Goal: Task Accomplishment & Management: Use online tool/utility

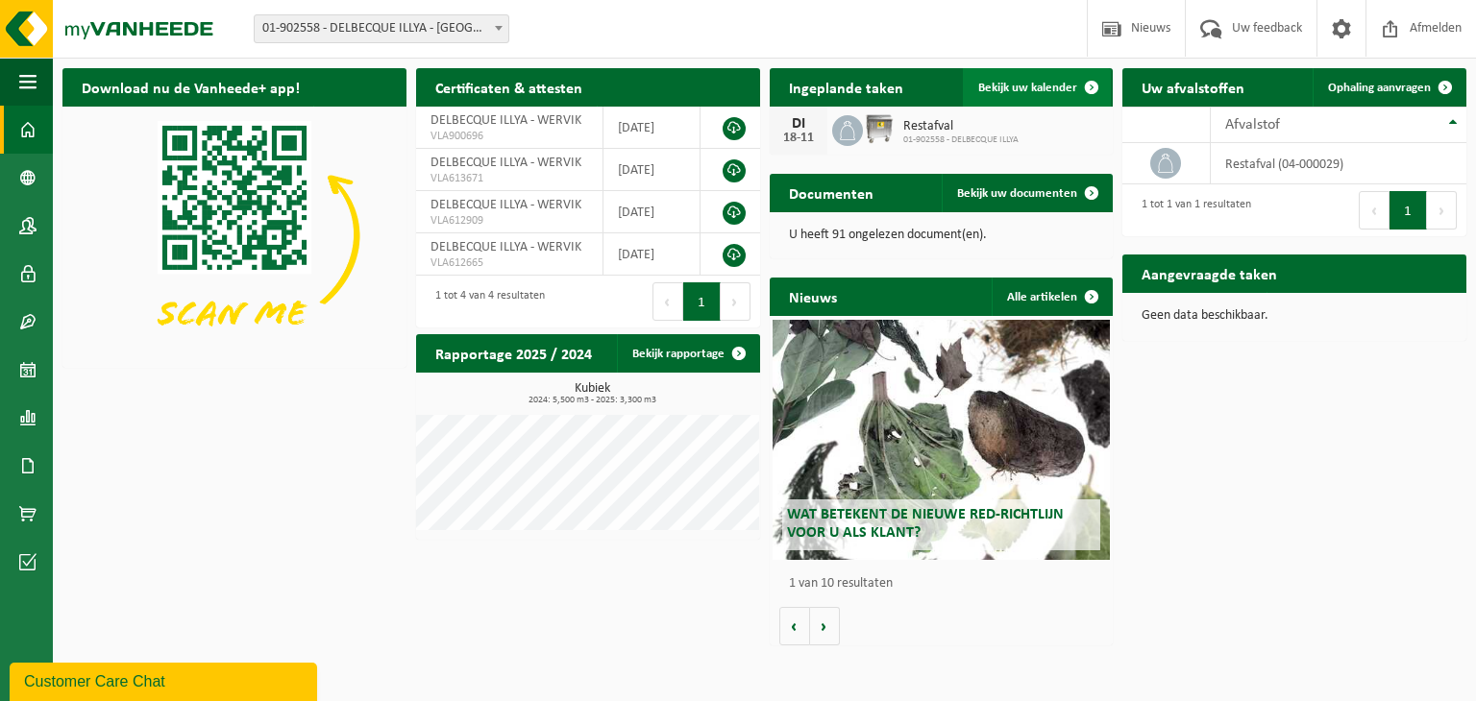
click at [1000, 79] on link "Bekijk uw kalender" at bounding box center [1037, 87] width 148 height 38
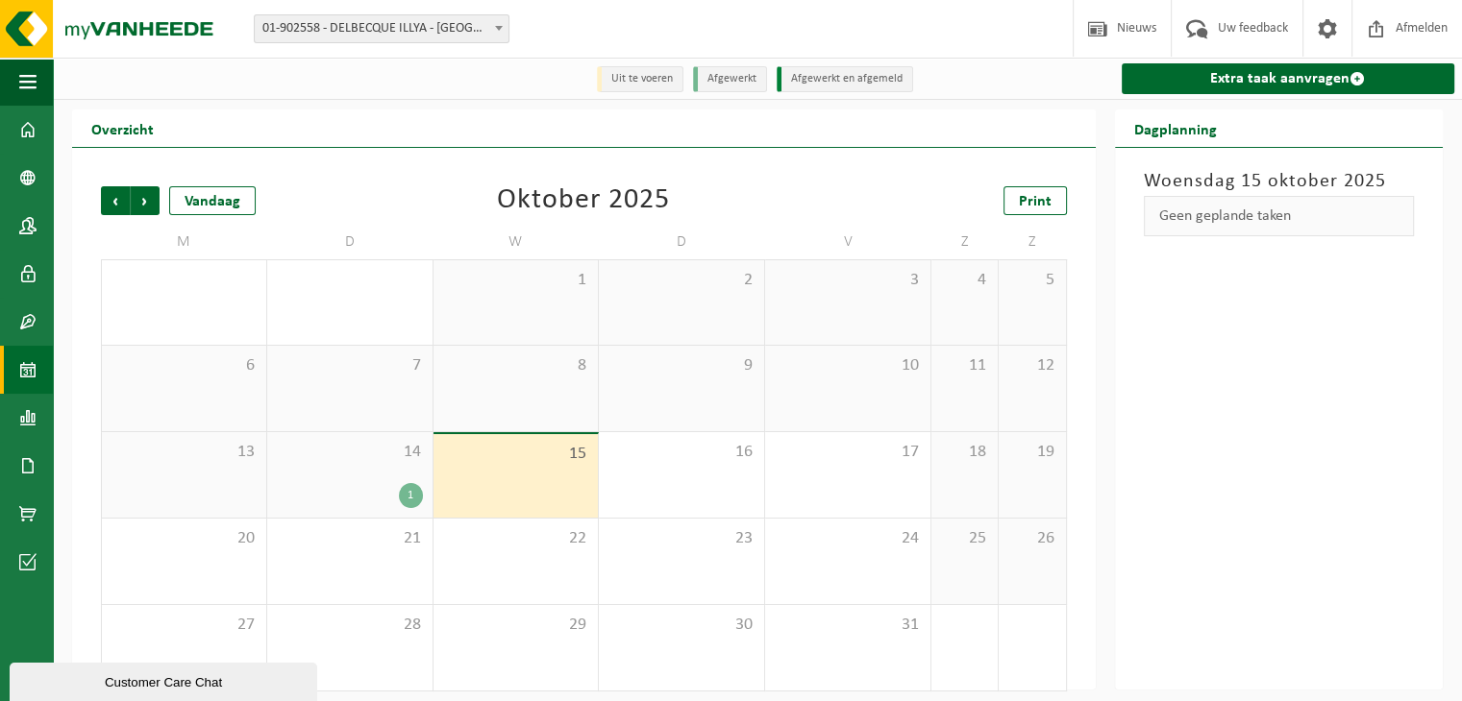
click at [407, 503] on div "1" at bounding box center [411, 495] width 24 height 25
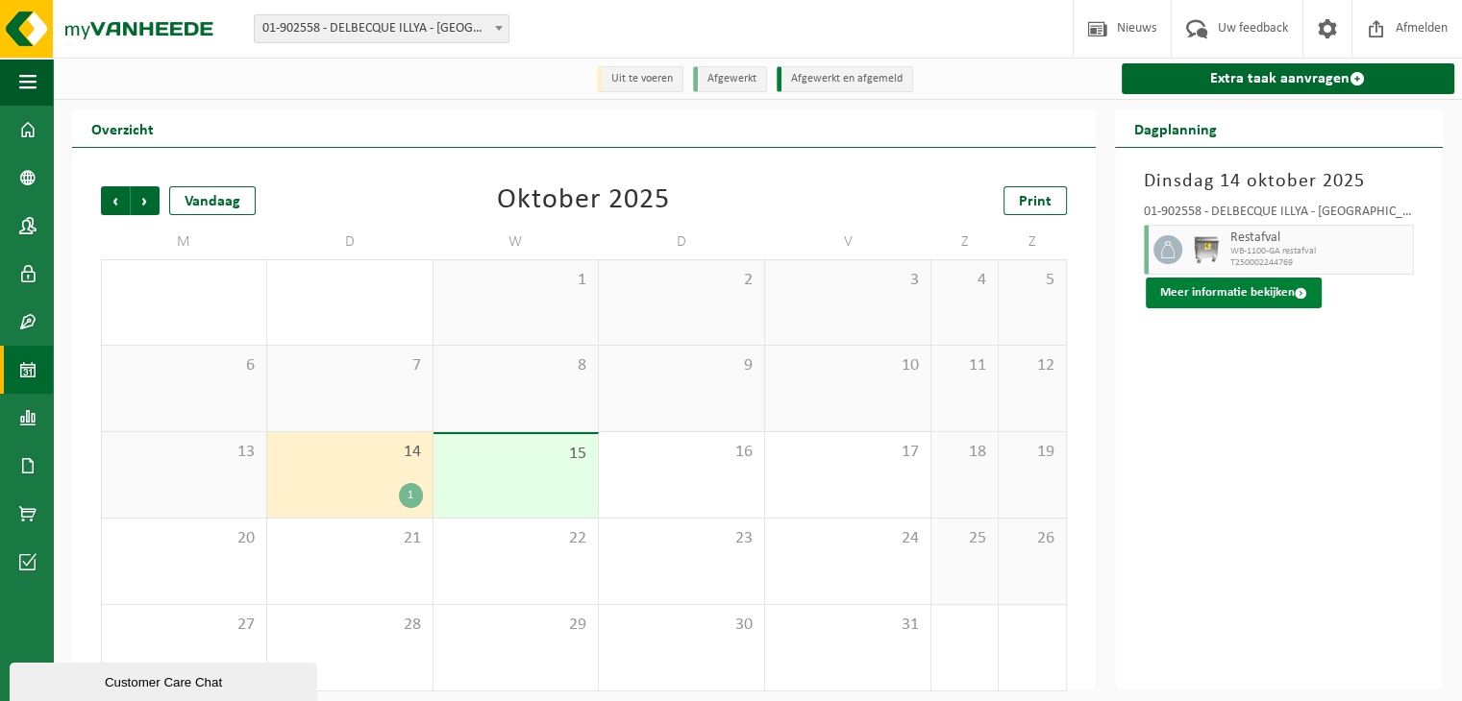
click at [1221, 294] on button "Meer informatie bekijken" at bounding box center [1233, 293] width 176 height 31
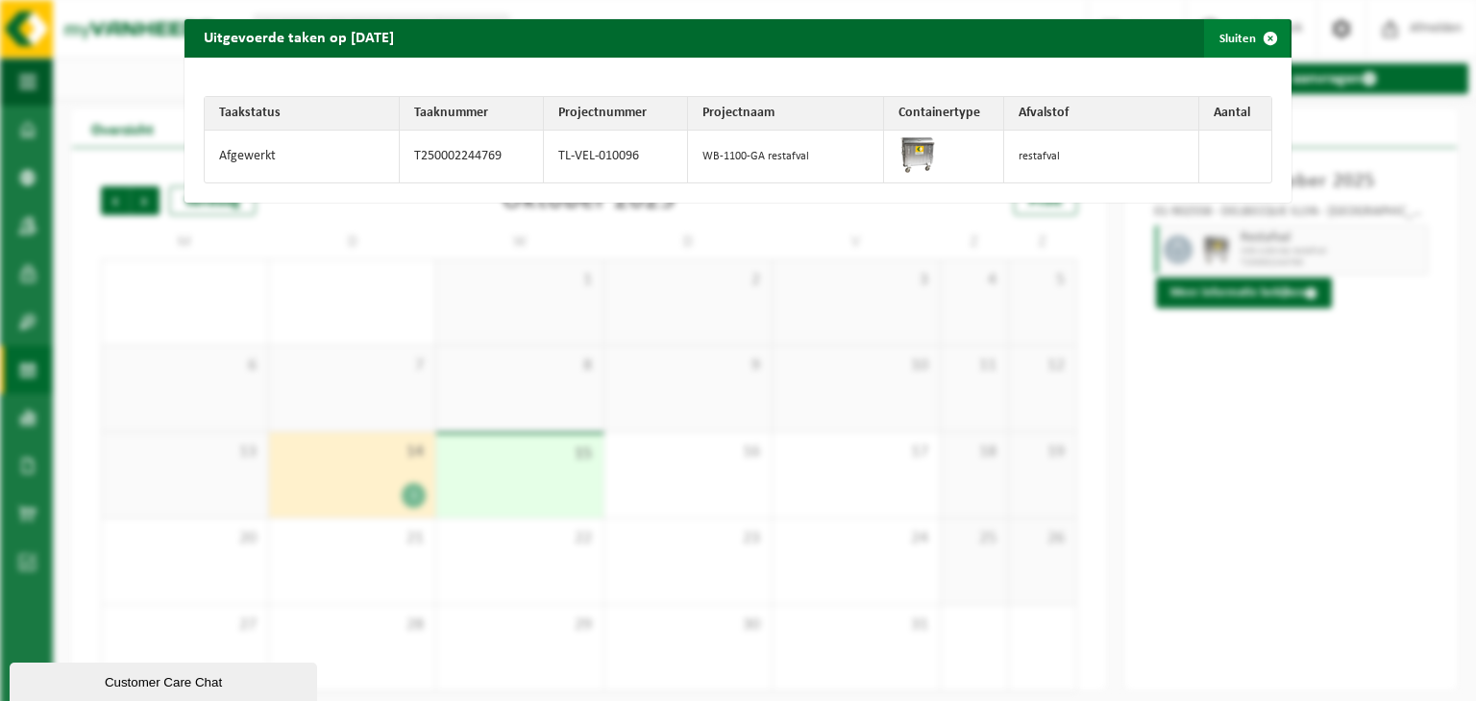
click at [1256, 37] on span "button" at bounding box center [1270, 38] width 38 height 38
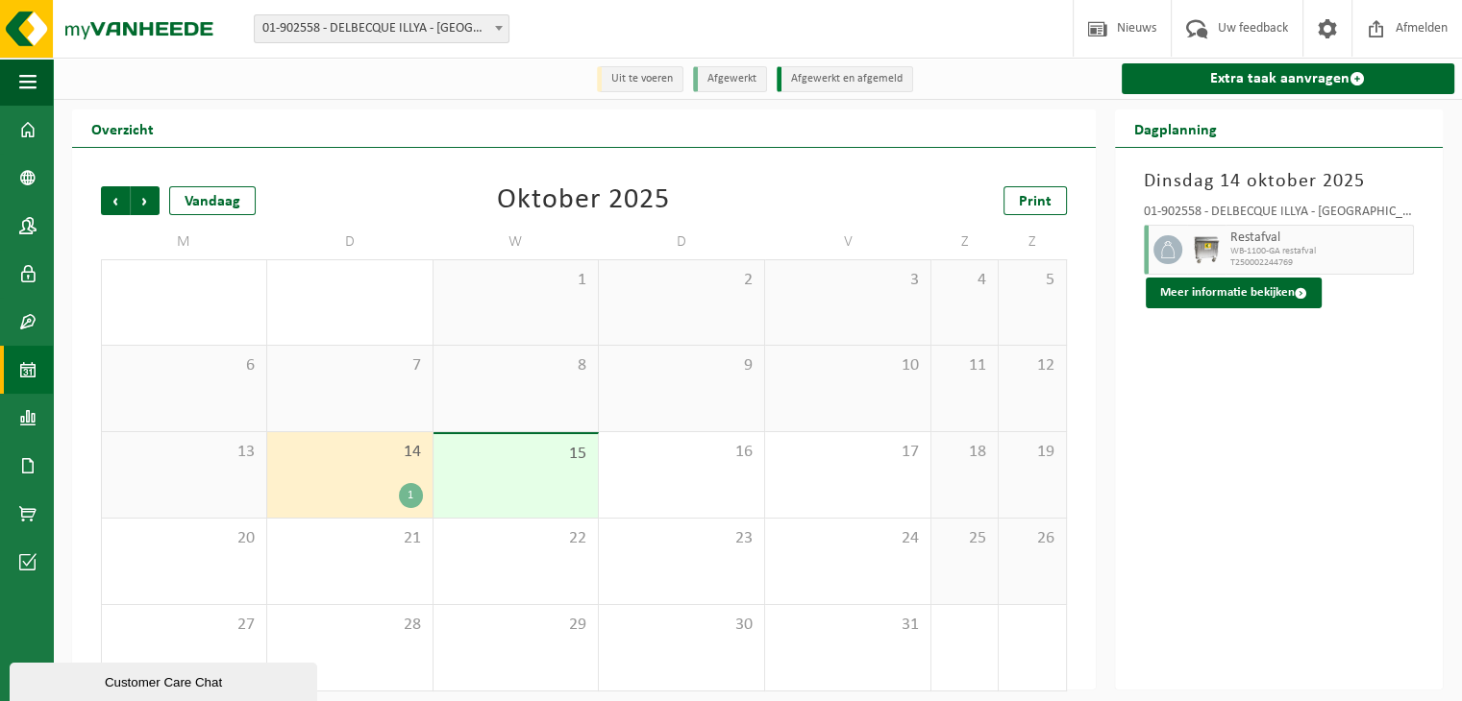
scroll to position [12, 0]
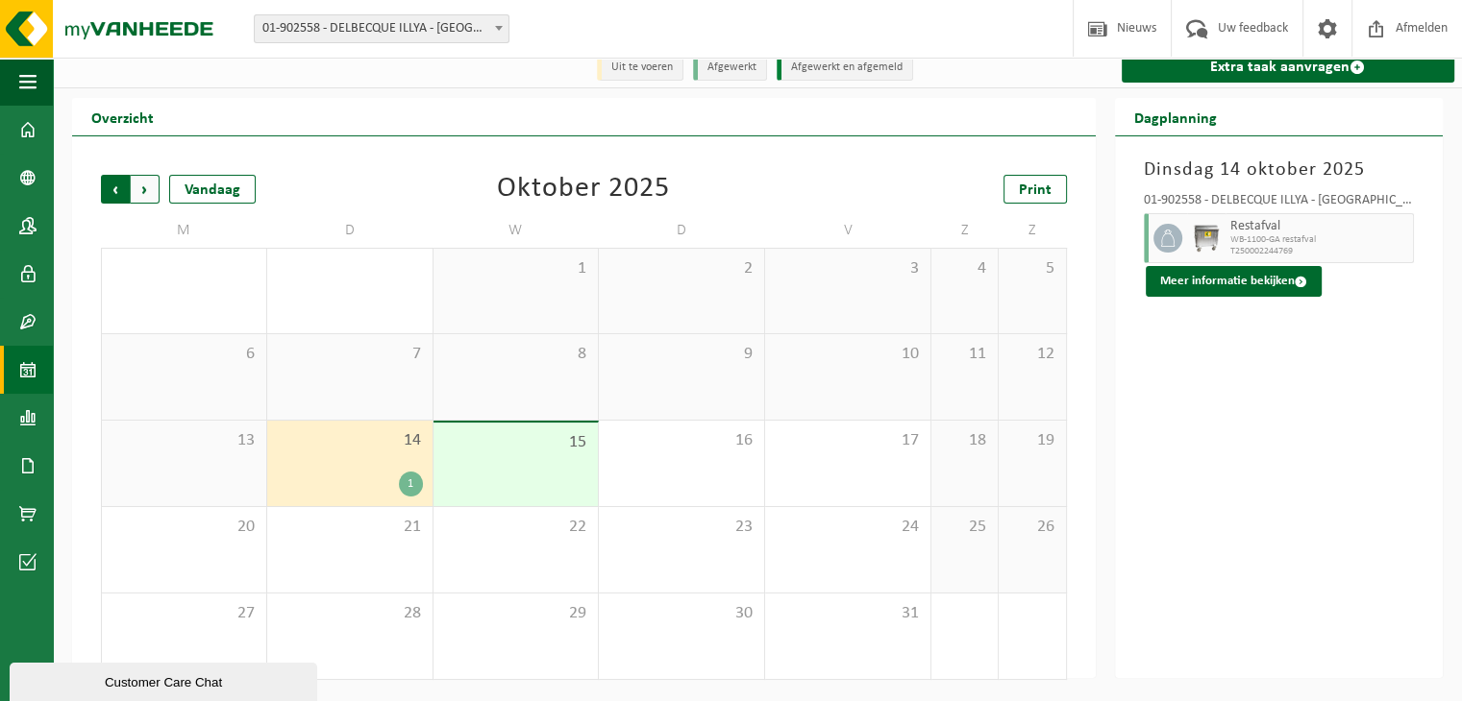
click at [144, 191] on span "Volgende" at bounding box center [145, 189] width 29 height 29
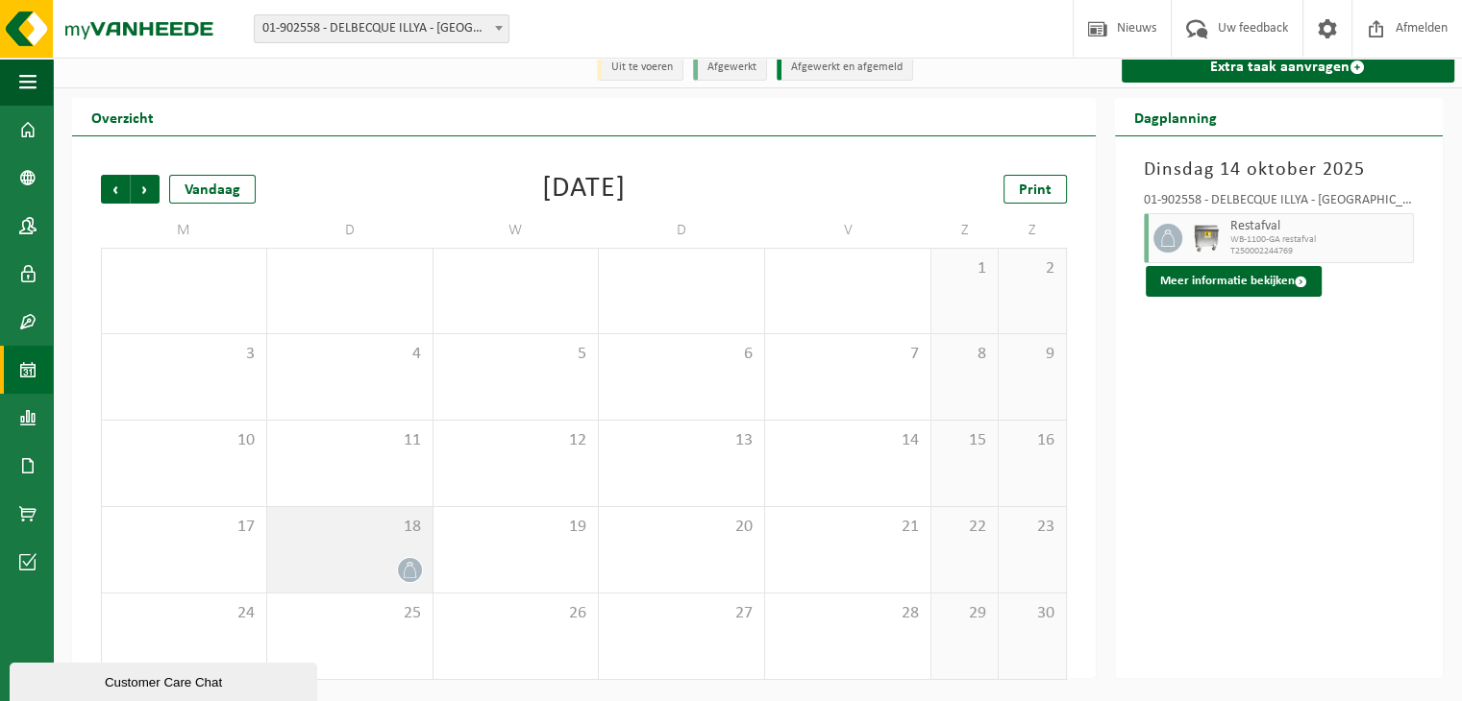
click at [407, 570] on icon at bounding box center [410, 570] width 16 height 16
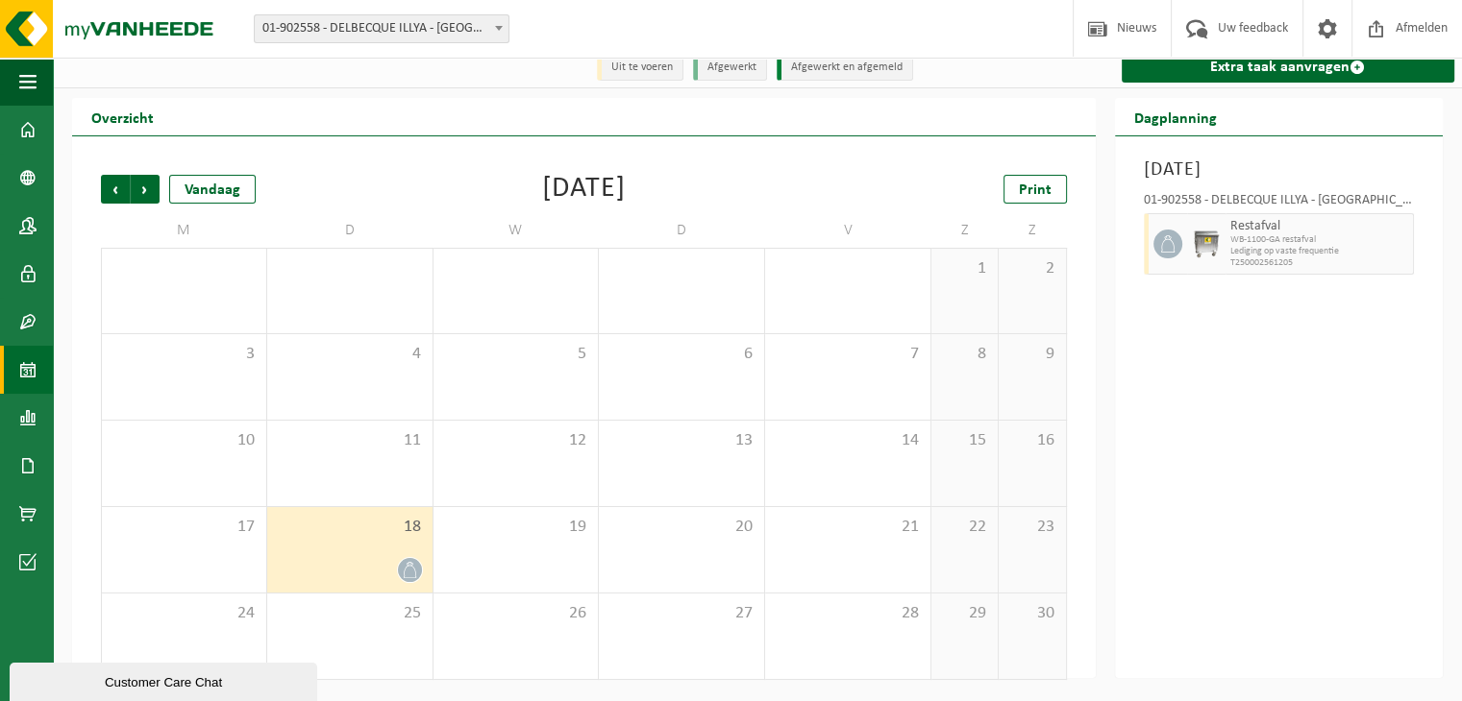
click at [406, 576] on icon at bounding box center [410, 570] width 16 height 16
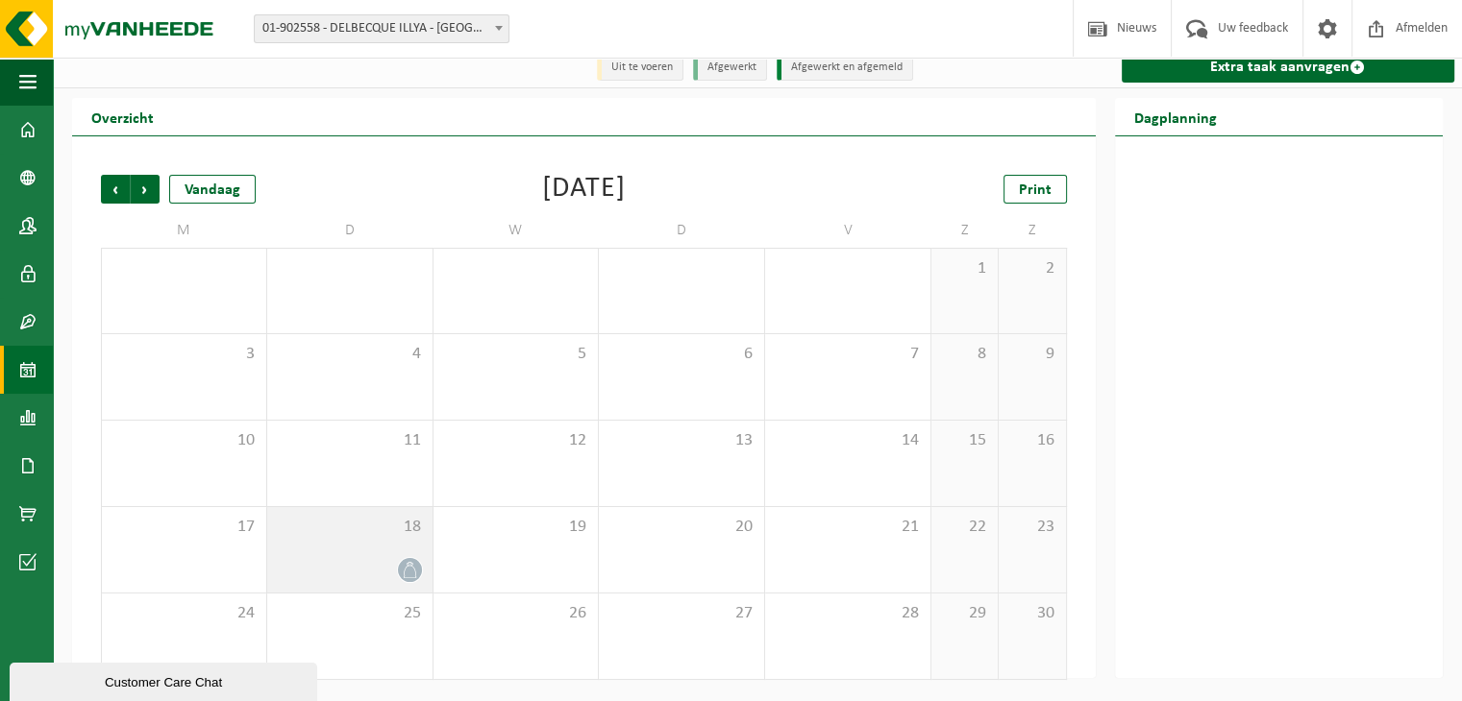
click at [339, 550] on div "18" at bounding box center [349, 550] width 165 height 86
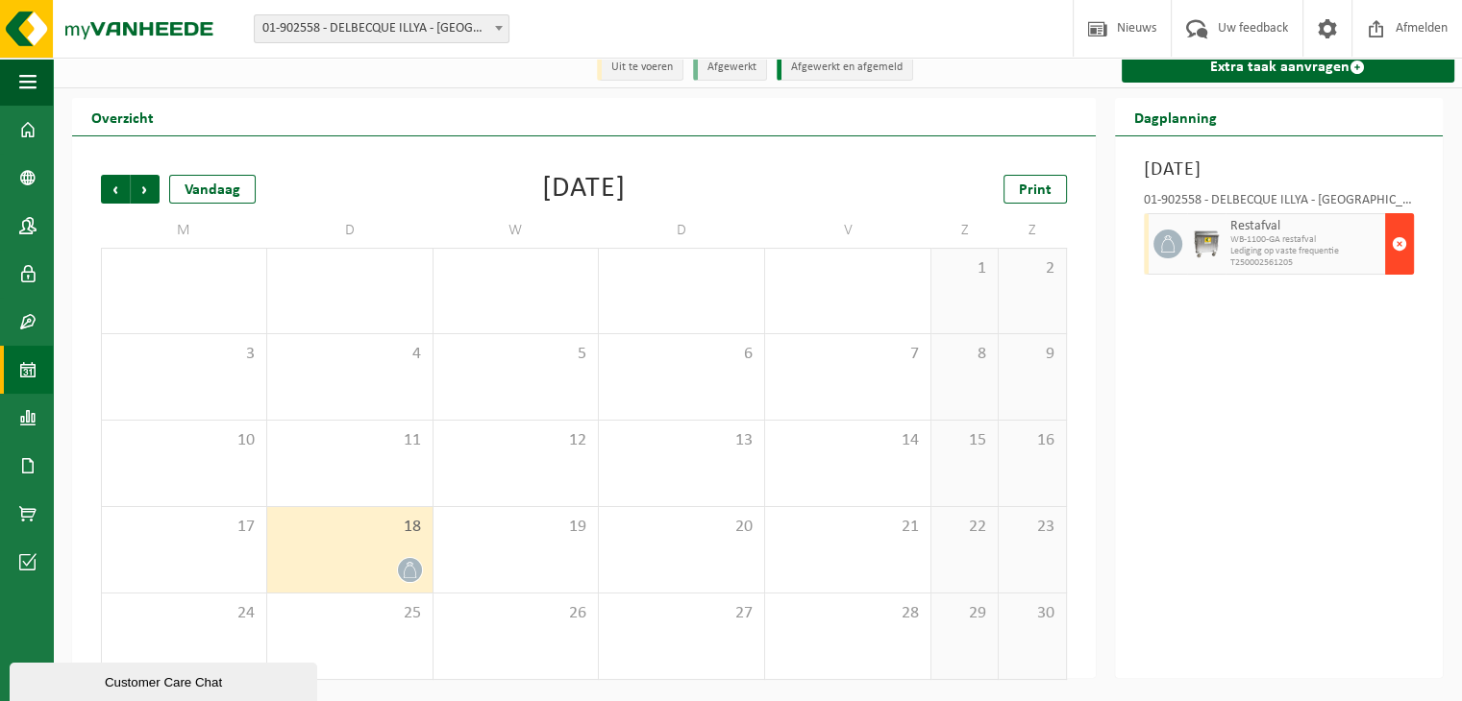
click at [1400, 246] on span "button" at bounding box center [1398, 244] width 15 height 38
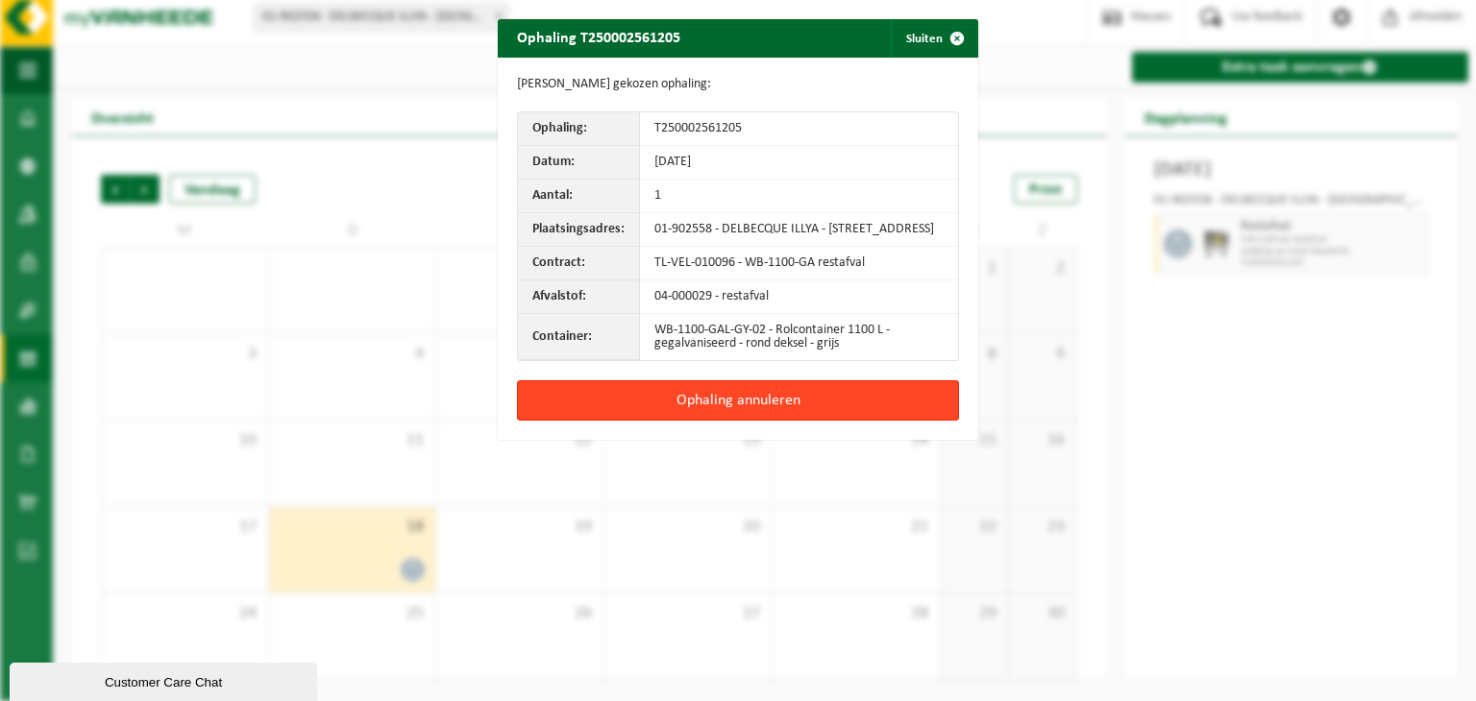
click at [739, 415] on button "Ophaling annuleren" at bounding box center [738, 401] width 442 height 40
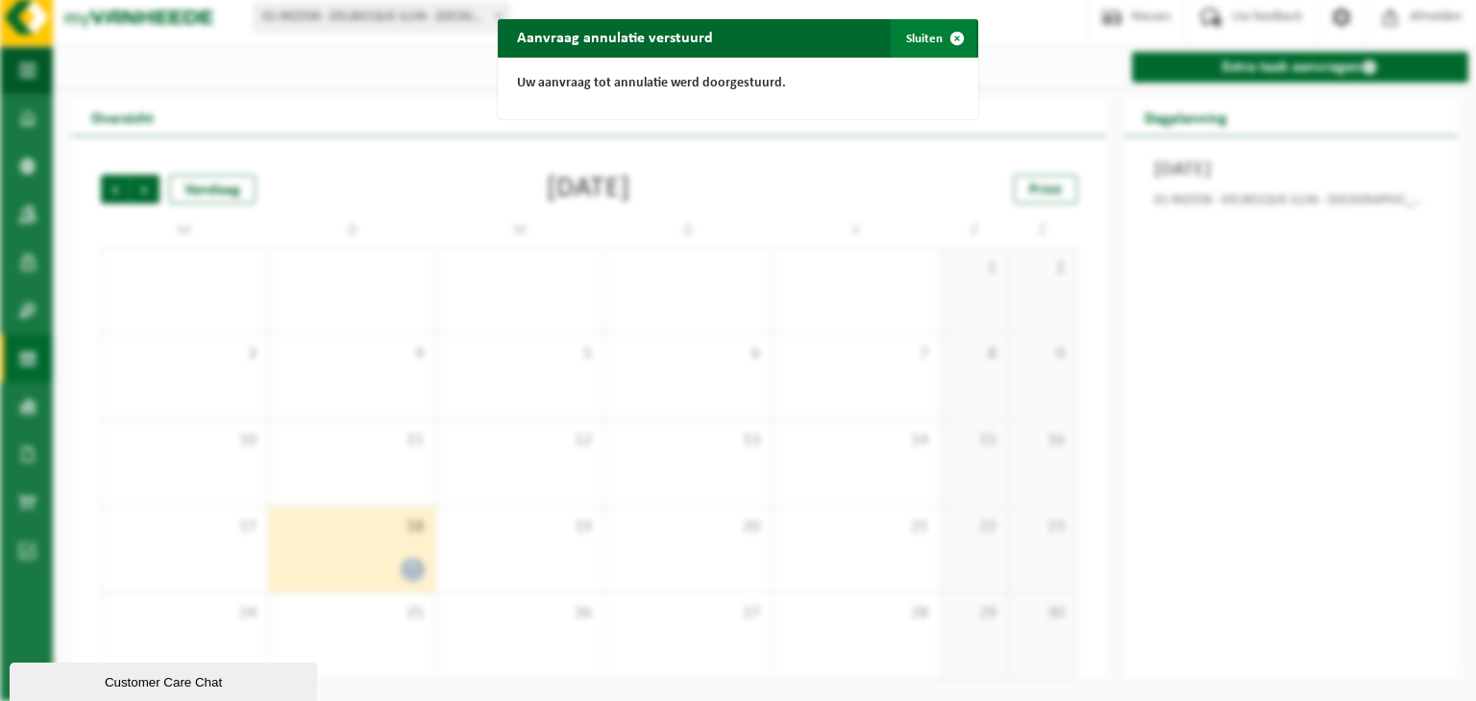
click at [949, 40] on span "button" at bounding box center [957, 38] width 38 height 38
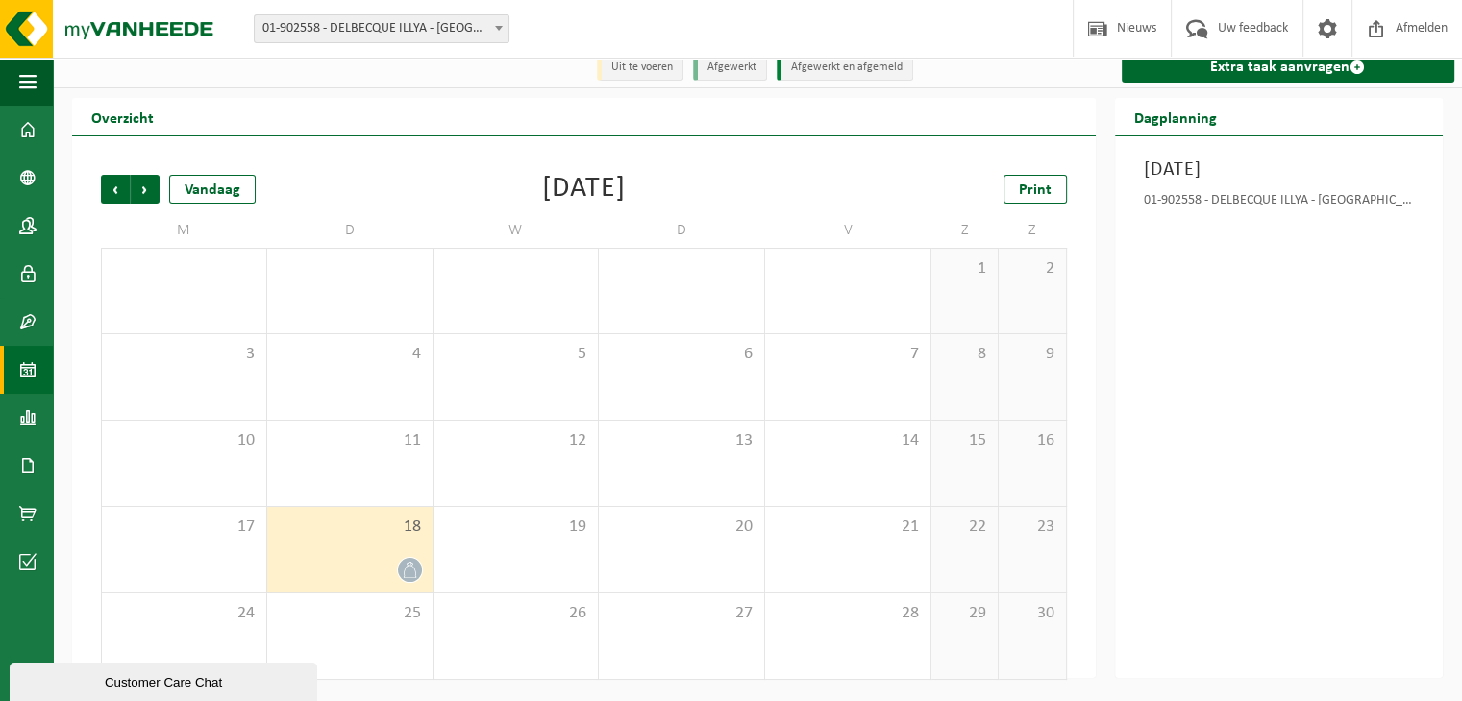
scroll to position [0, 0]
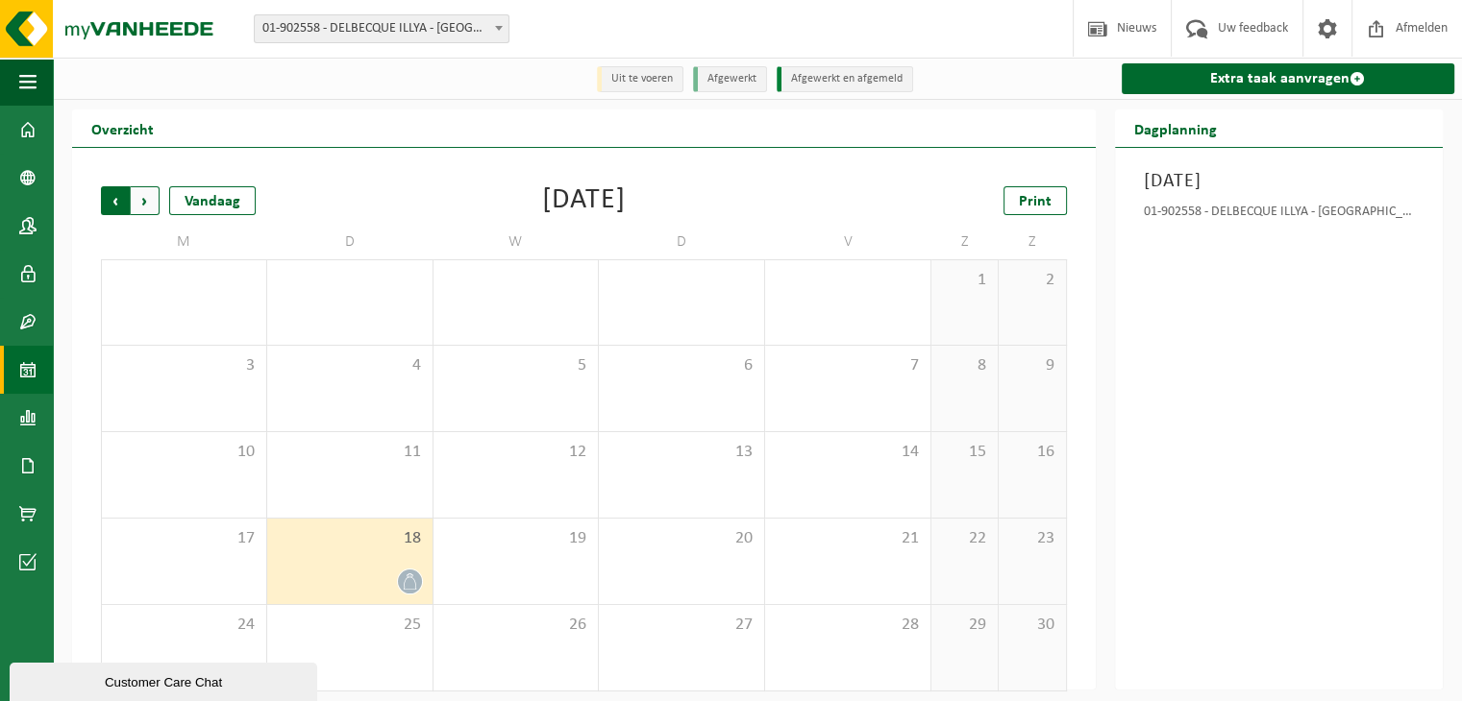
click at [146, 203] on span "Volgende" at bounding box center [145, 200] width 29 height 29
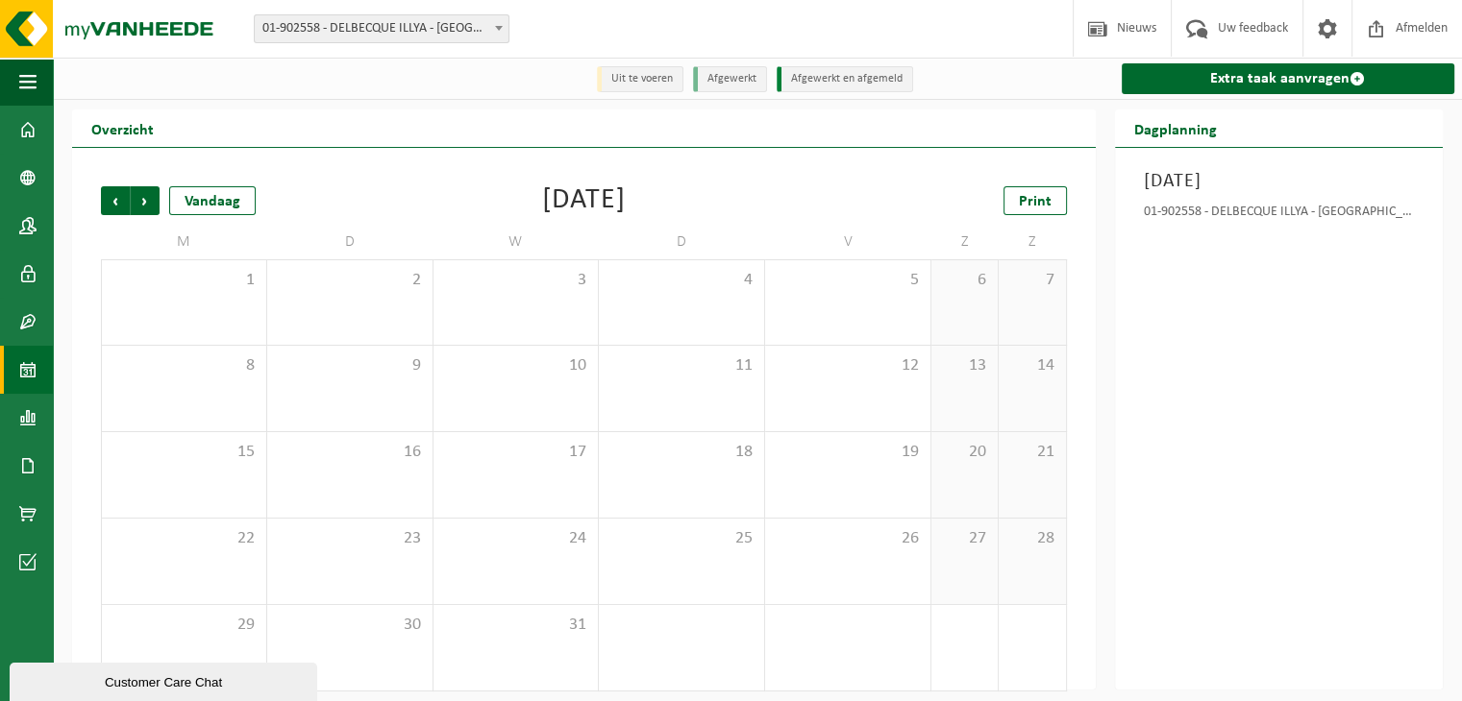
scroll to position [12, 0]
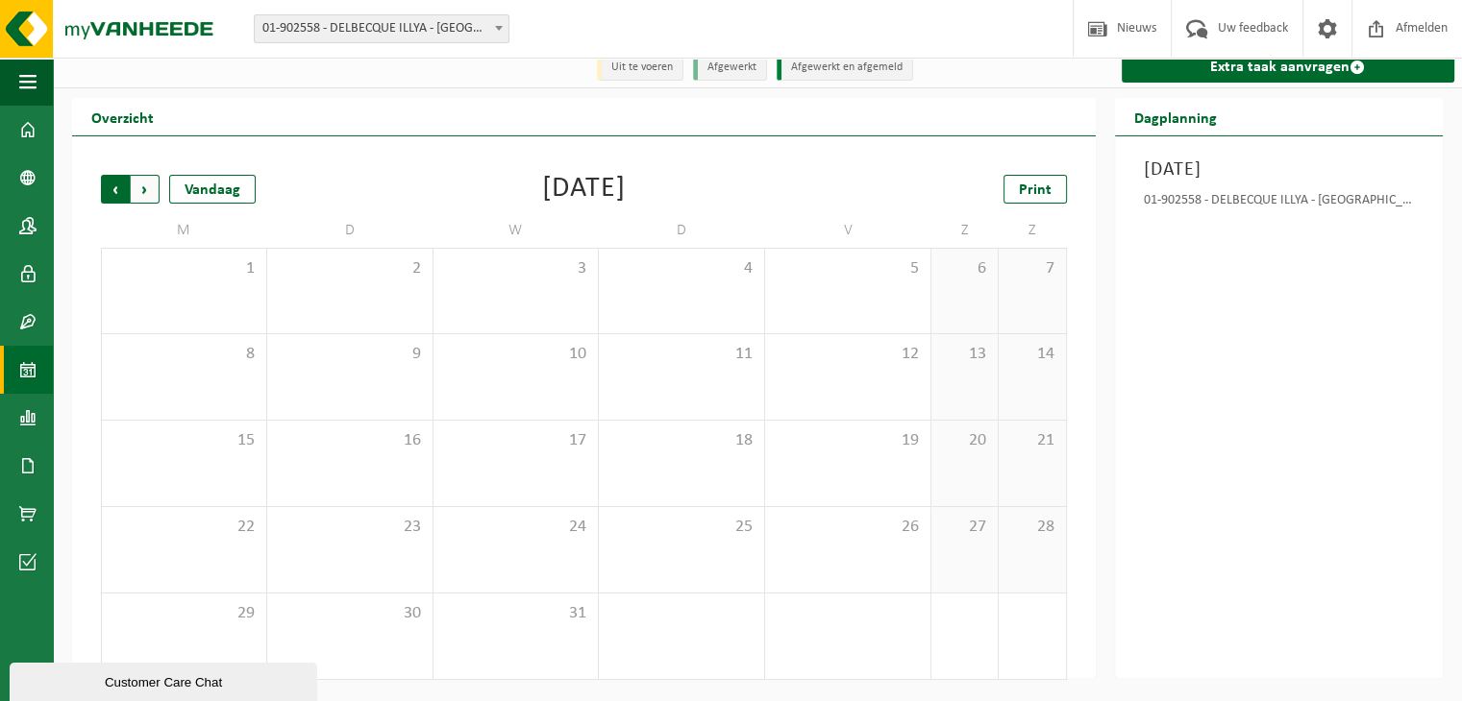
click at [145, 194] on span "Volgende" at bounding box center [145, 189] width 29 height 29
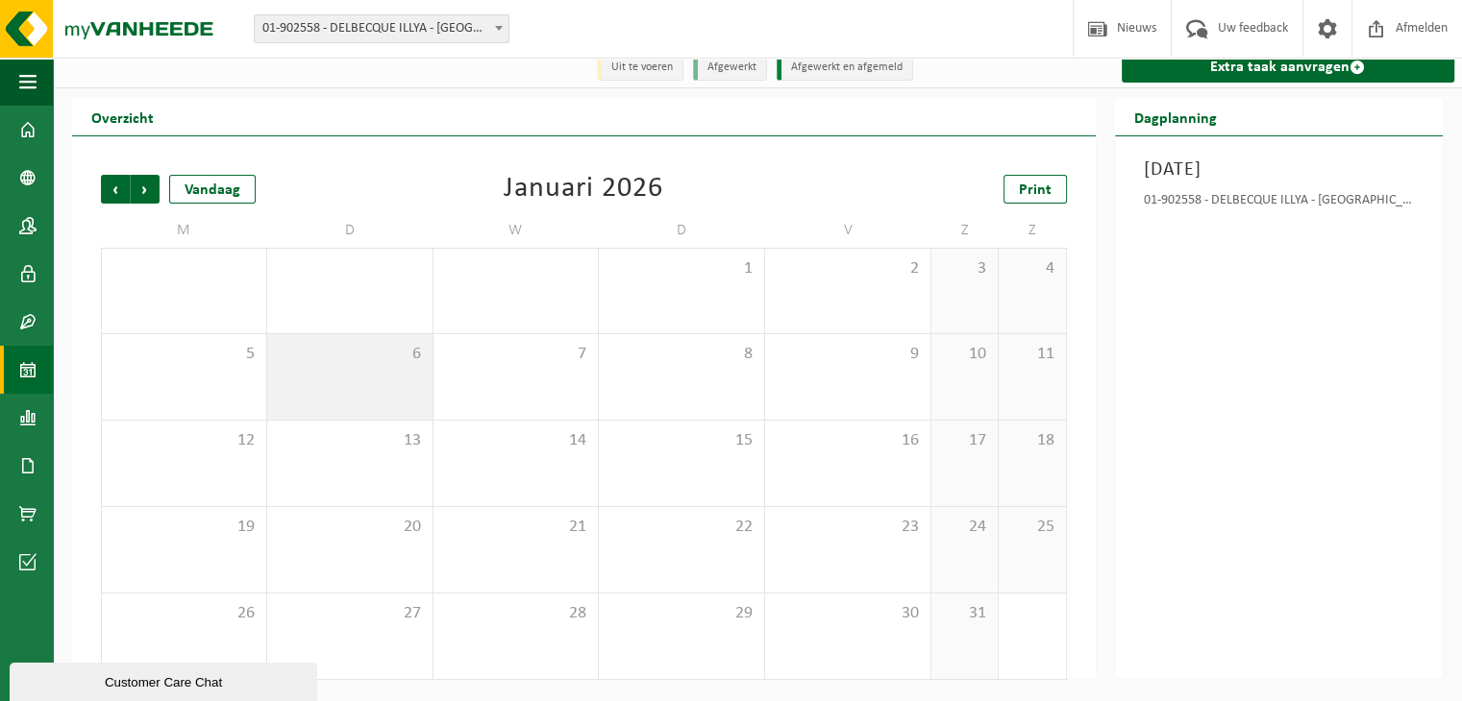
click at [397, 355] on span "6" at bounding box center [350, 354] width 146 height 21
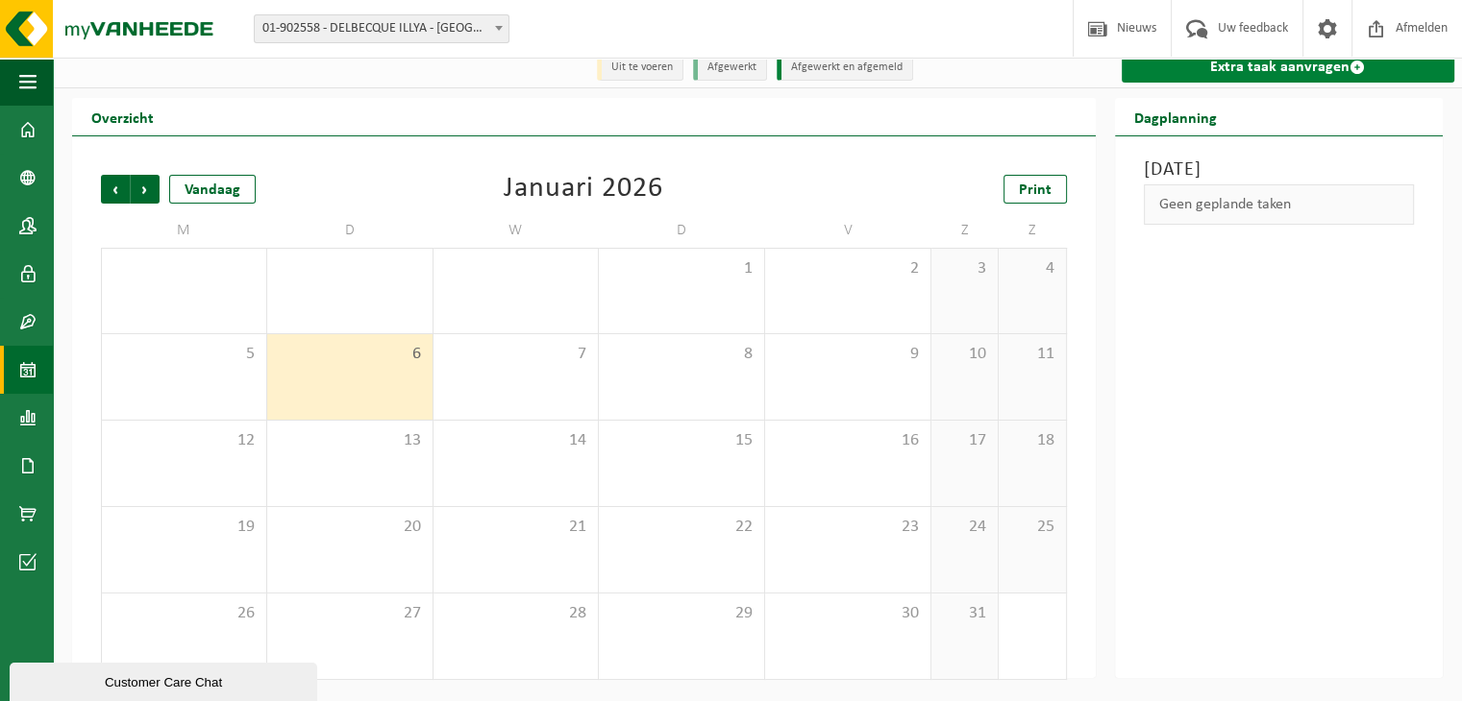
click at [1315, 65] on link "Extra taak aanvragen" at bounding box center [1287, 67] width 333 height 31
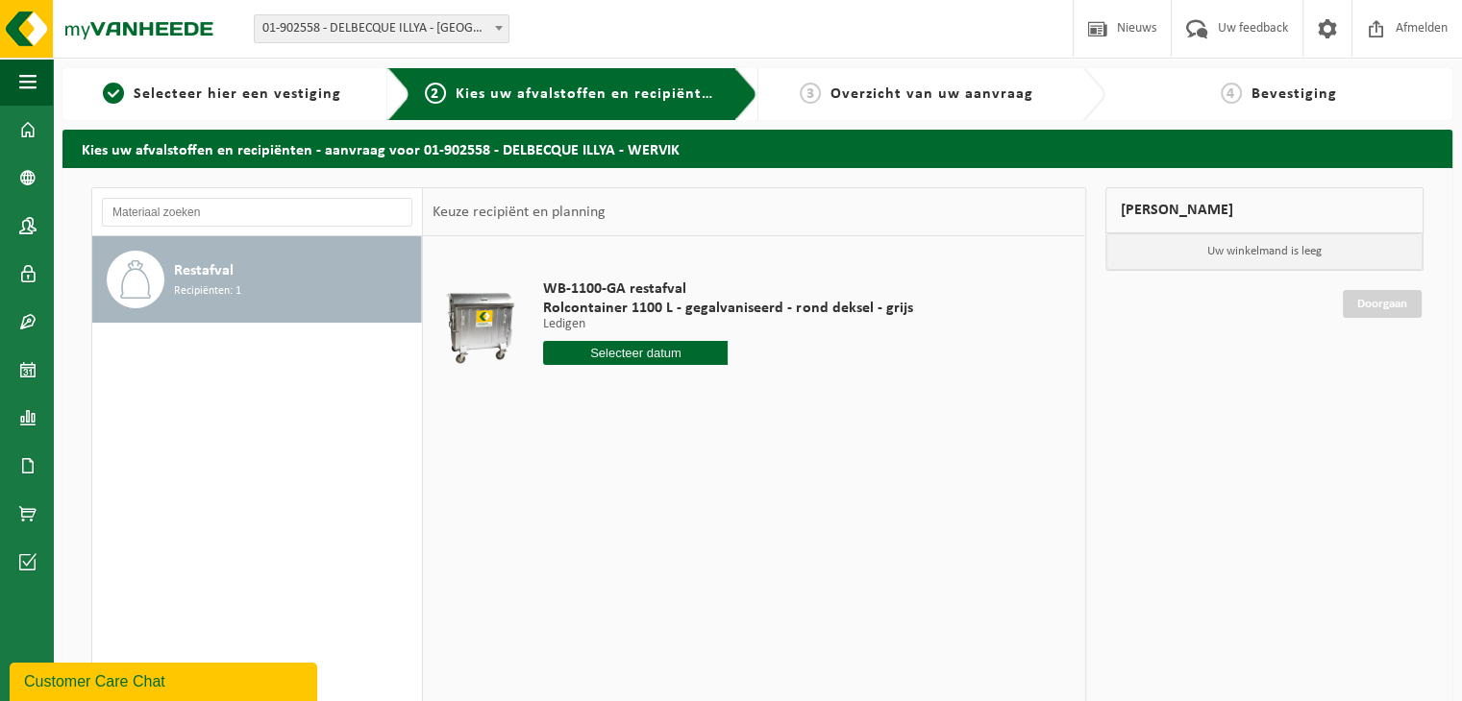
click at [667, 353] on input "text" at bounding box center [635, 353] width 184 height 24
click at [763, 398] on icon at bounding box center [761, 398] width 5 height 10
click at [588, 592] on div "30" at bounding box center [595, 585] width 34 height 31
type input "Van 2025-12-30"
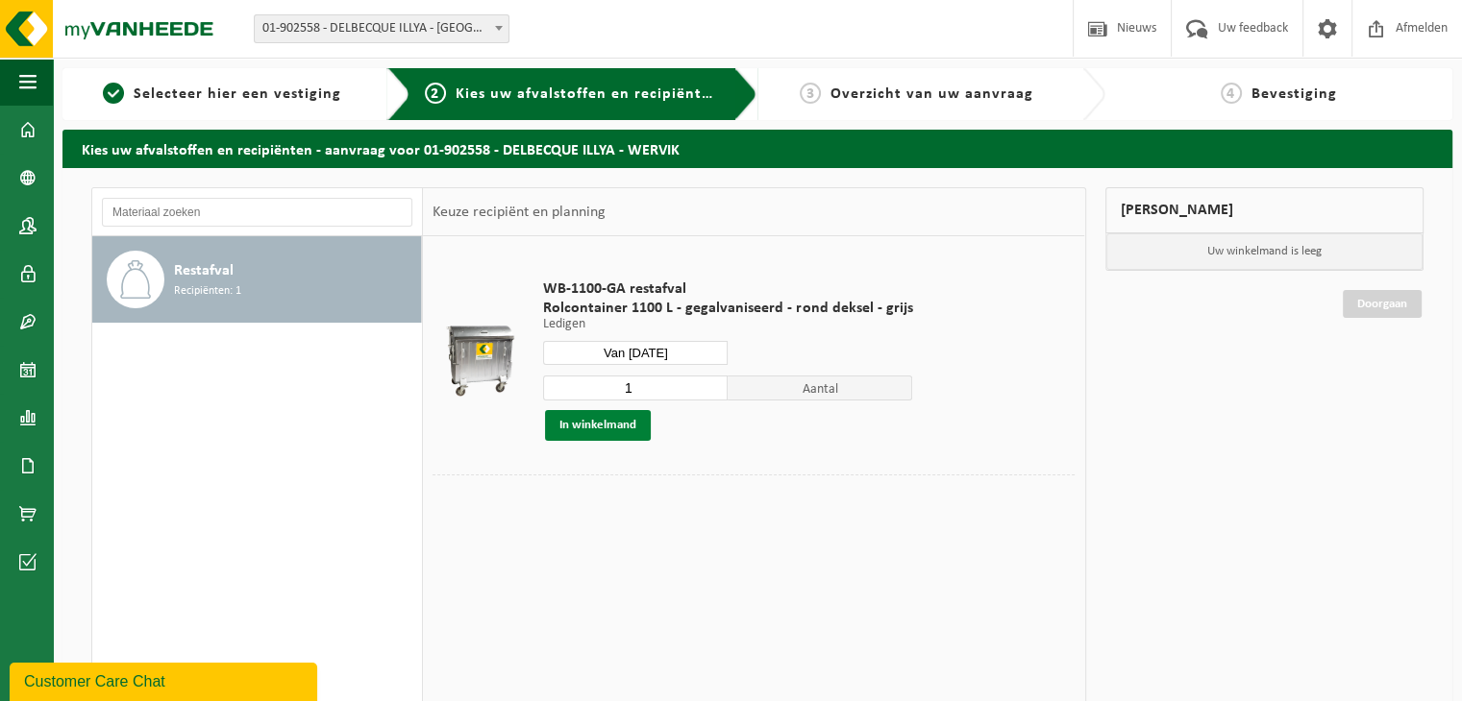
click at [588, 420] on button "In winkelmand" at bounding box center [598, 425] width 106 height 31
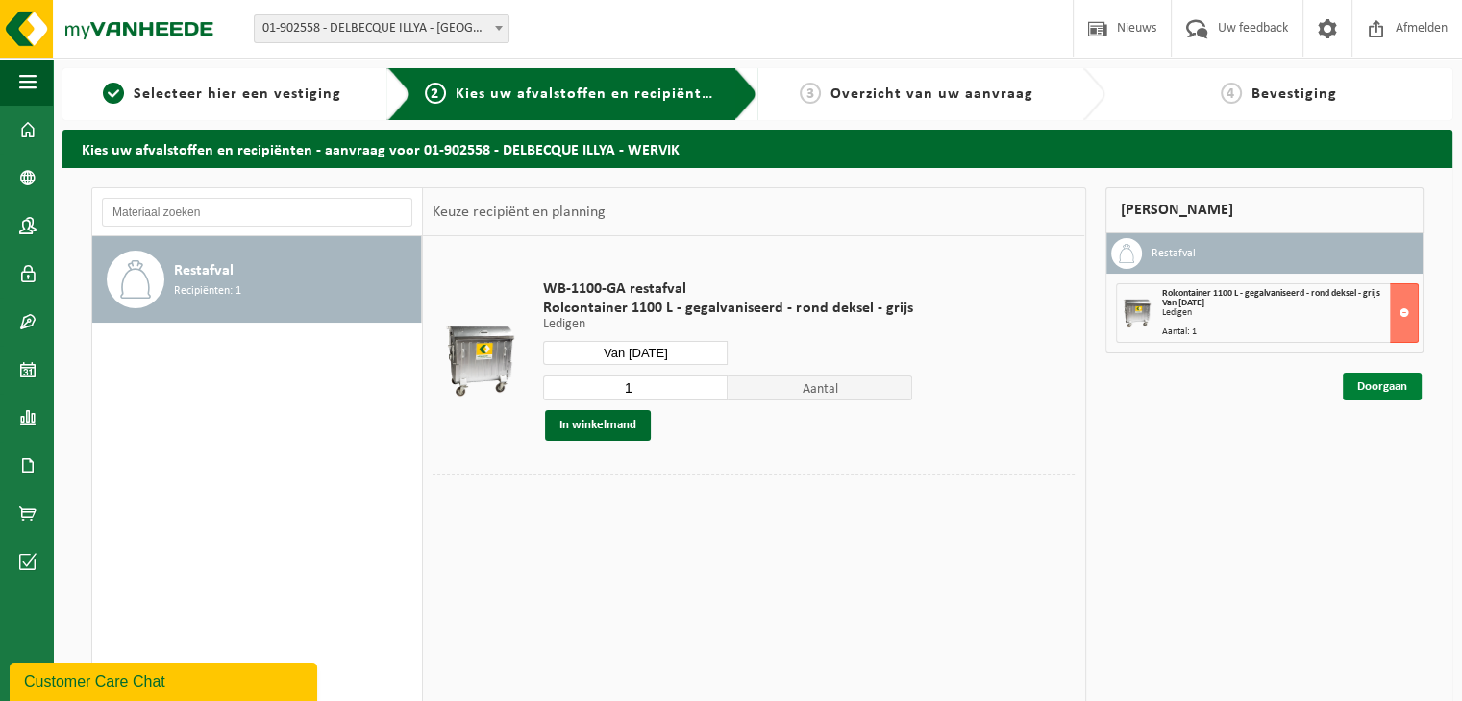
click at [1390, 382] on link "Doorgaan" at bounding box center [1381, 387] width 79 height 28
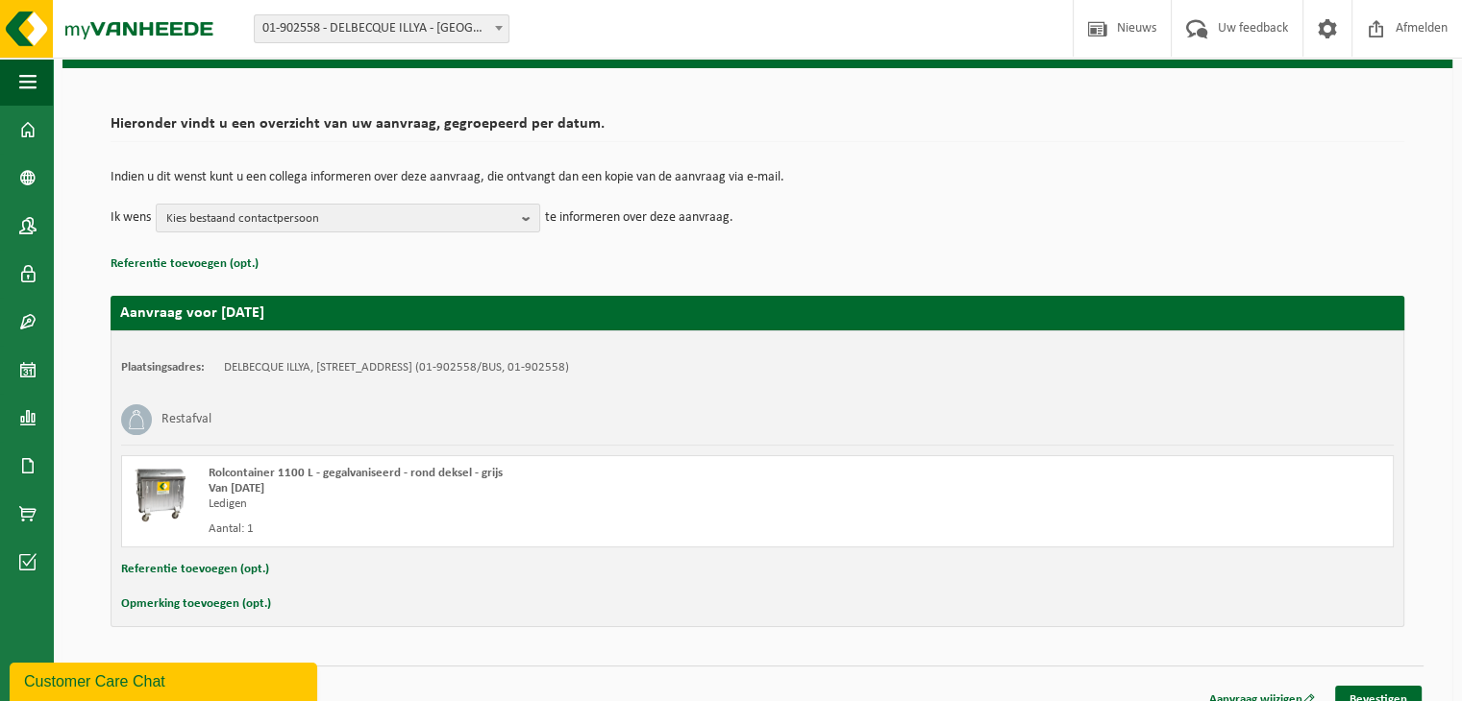
scroll to position [122, 0]
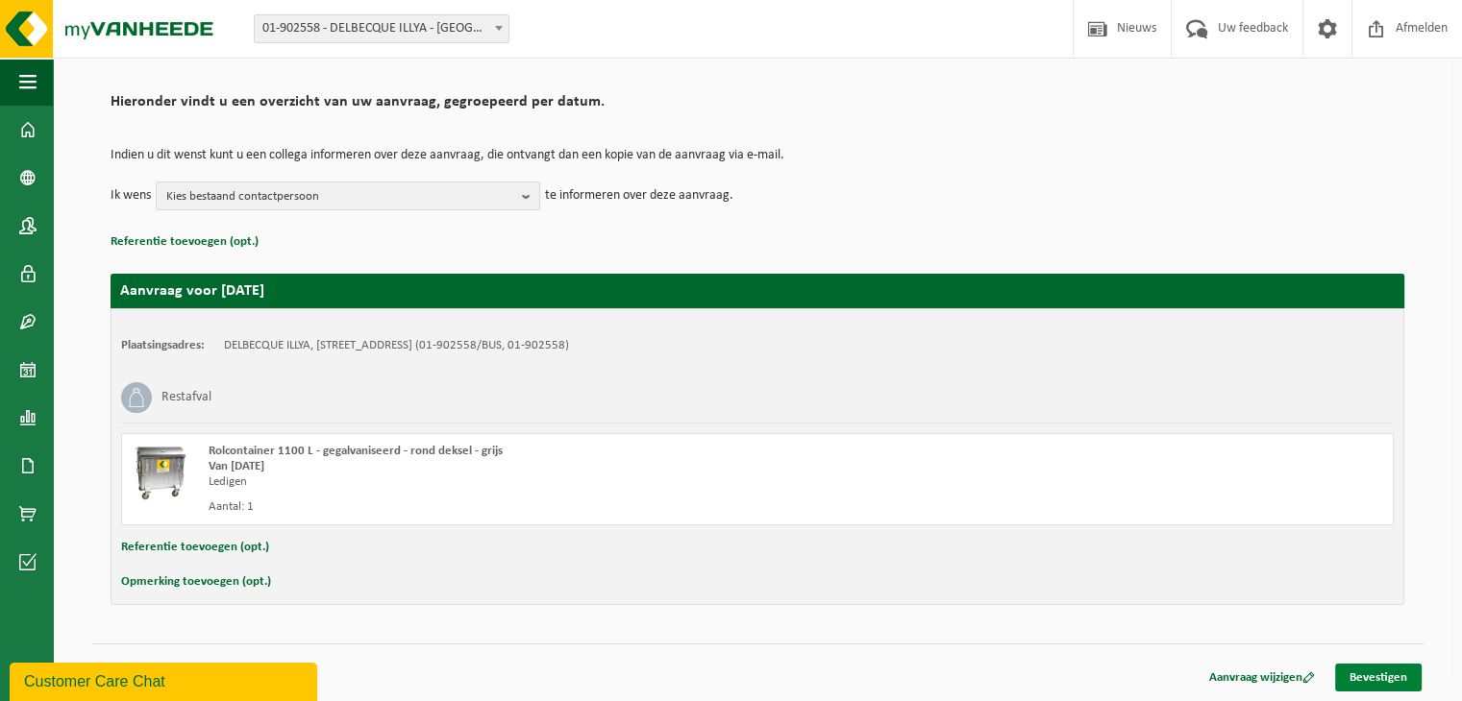
click at [1369, 675] on link "Bevestigen" at bounding box center [1378, 678] width 86 height 28
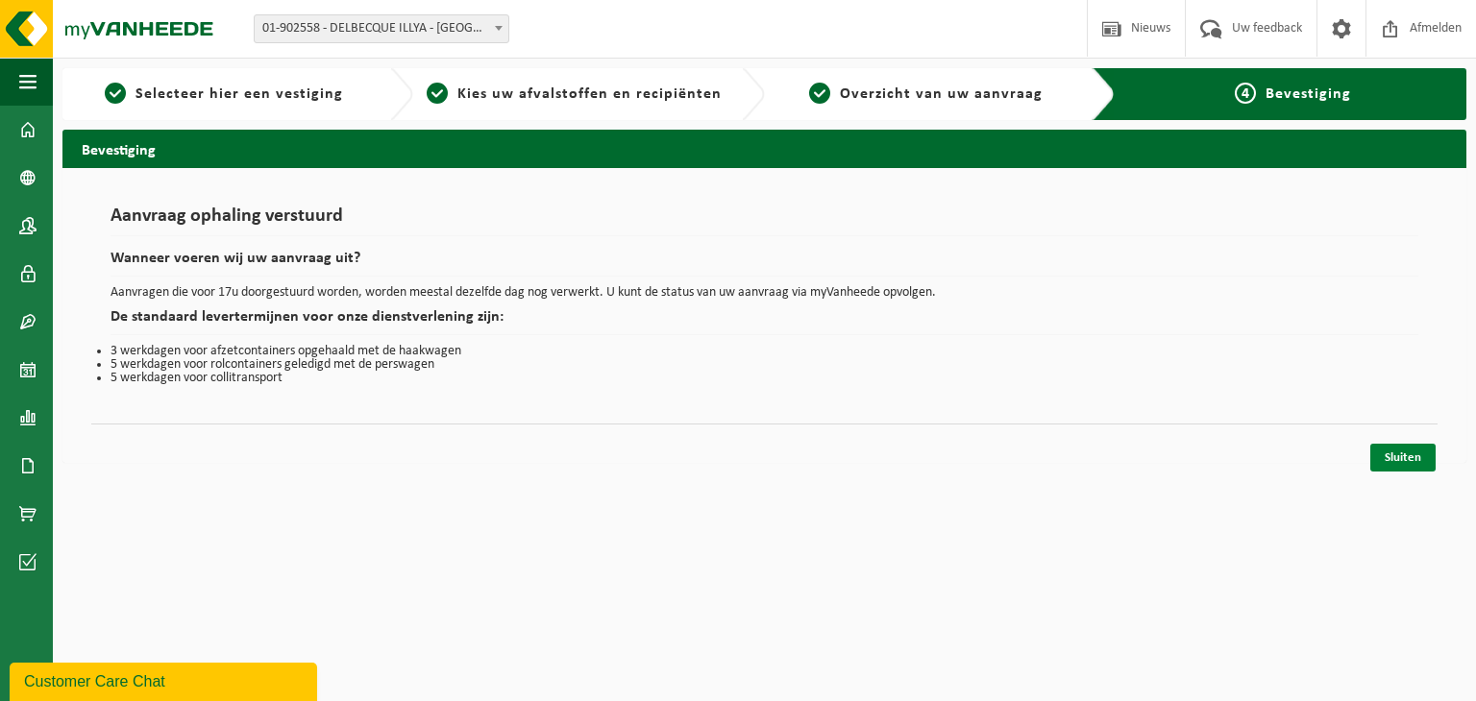
click at [1396, 461] on link "Sluiten" at bounding box center [1402, 458] width 65 height 28
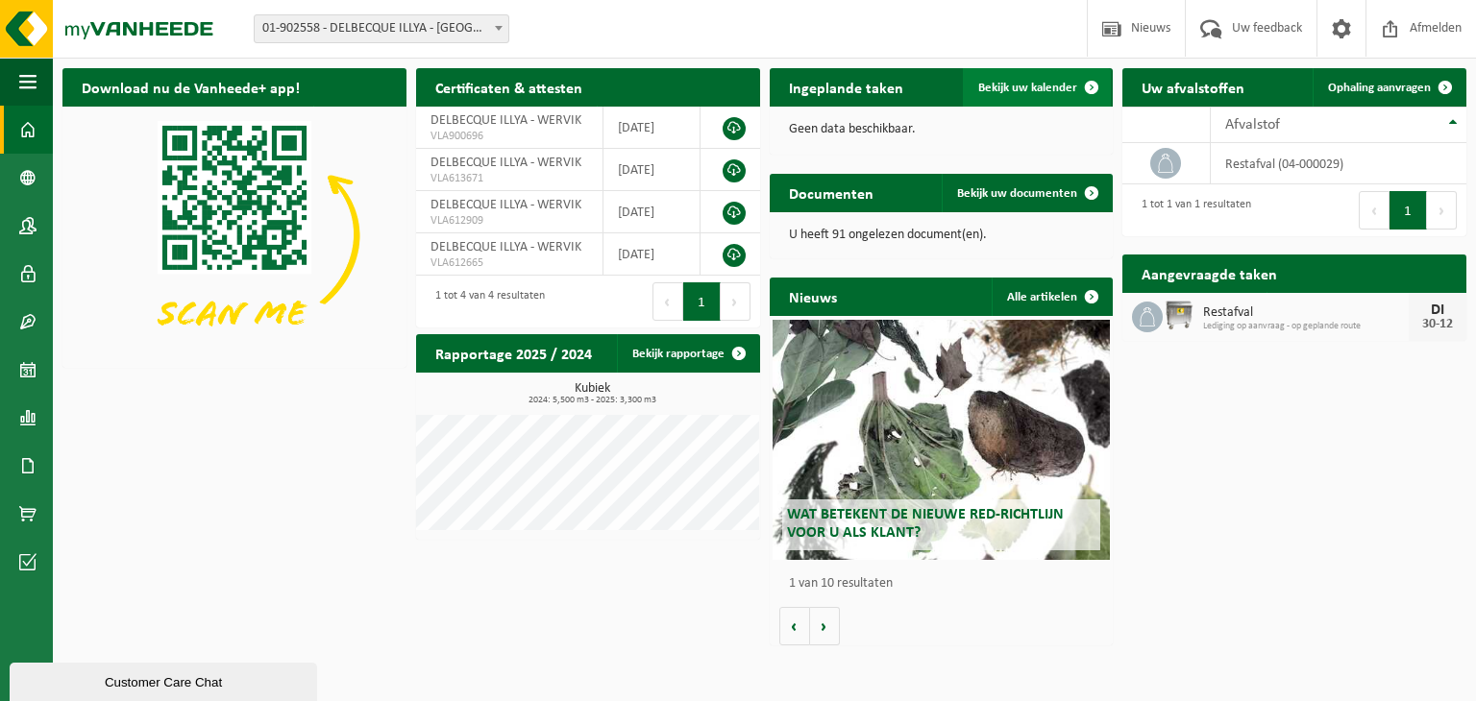
click at [1027, 85] on span "Bekijk uw kalender" at bounding box center [1027, 88] width 99 height 12
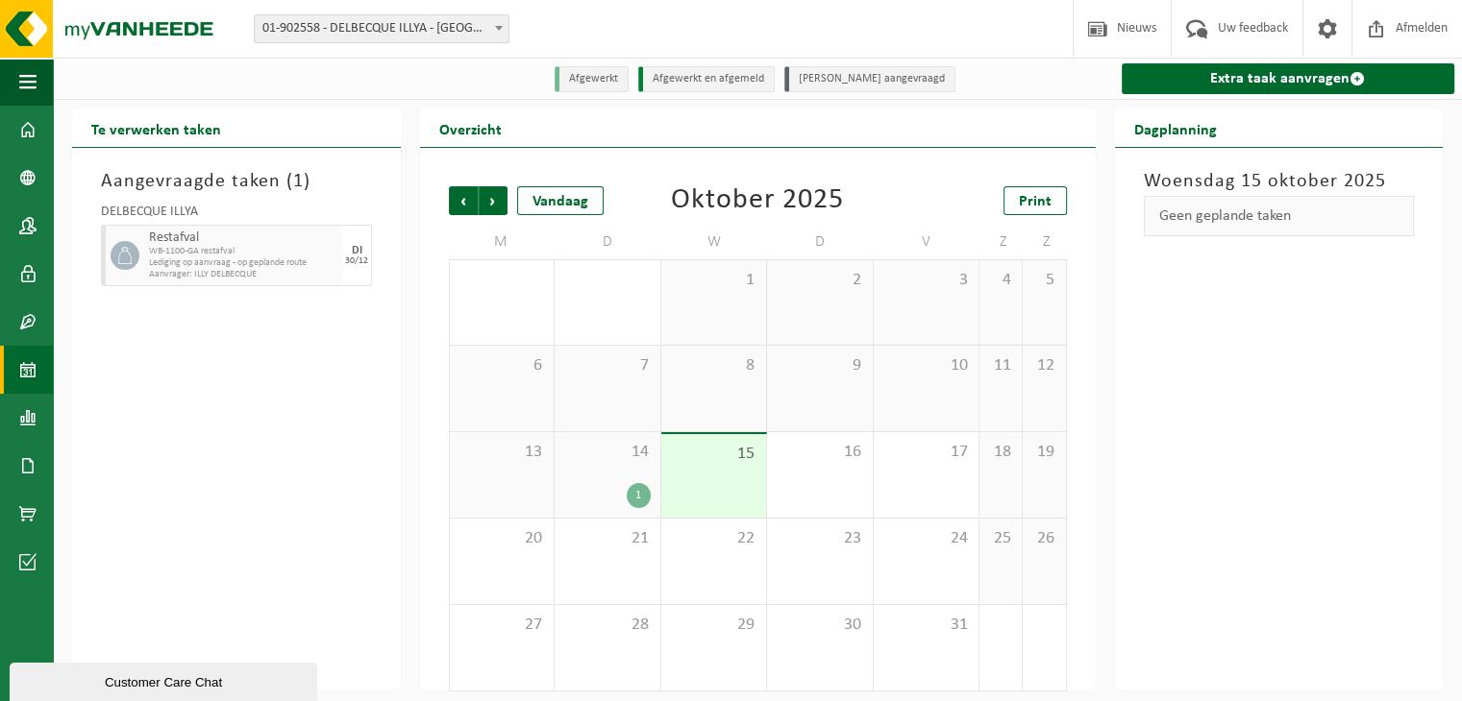
scroll to position [12, 0]
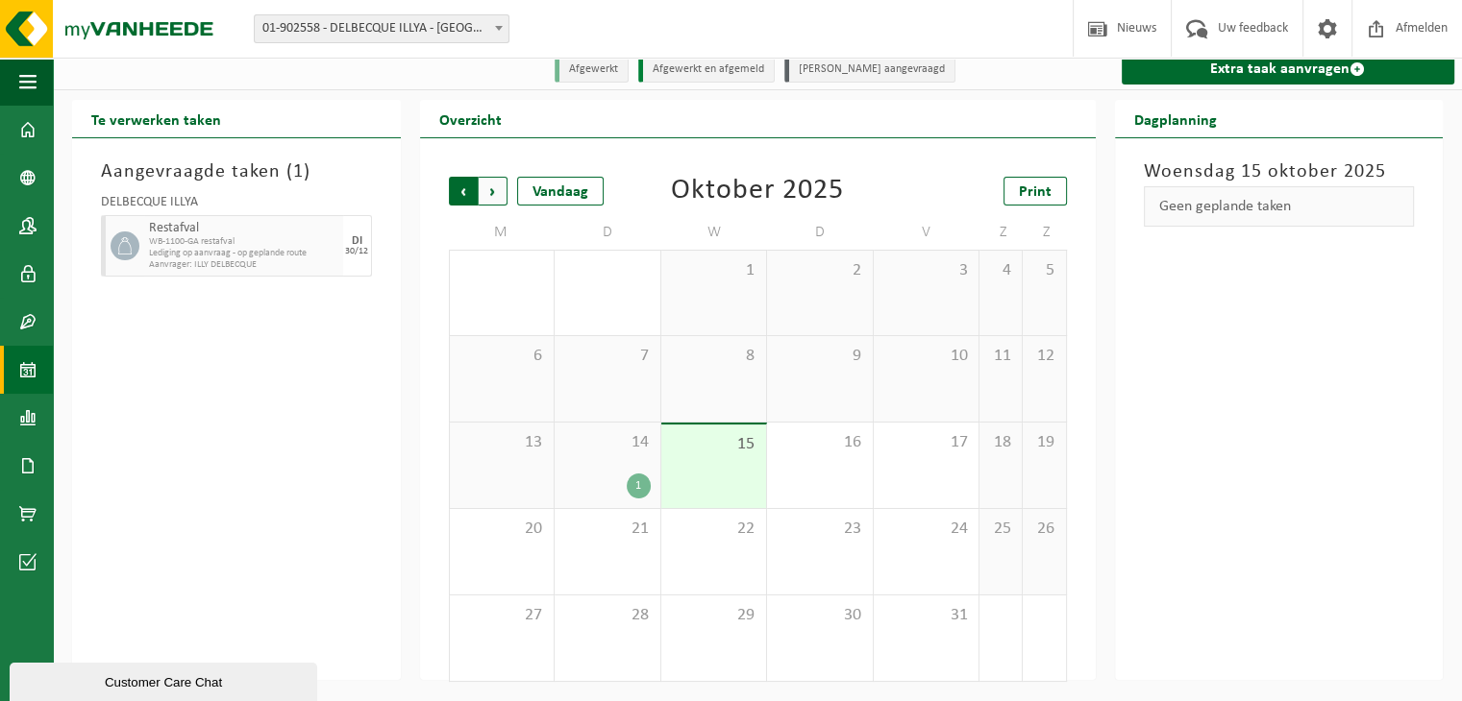
click at [493, 196] on span "Volgende" at bounding box center [493, 191] width 29 height 29
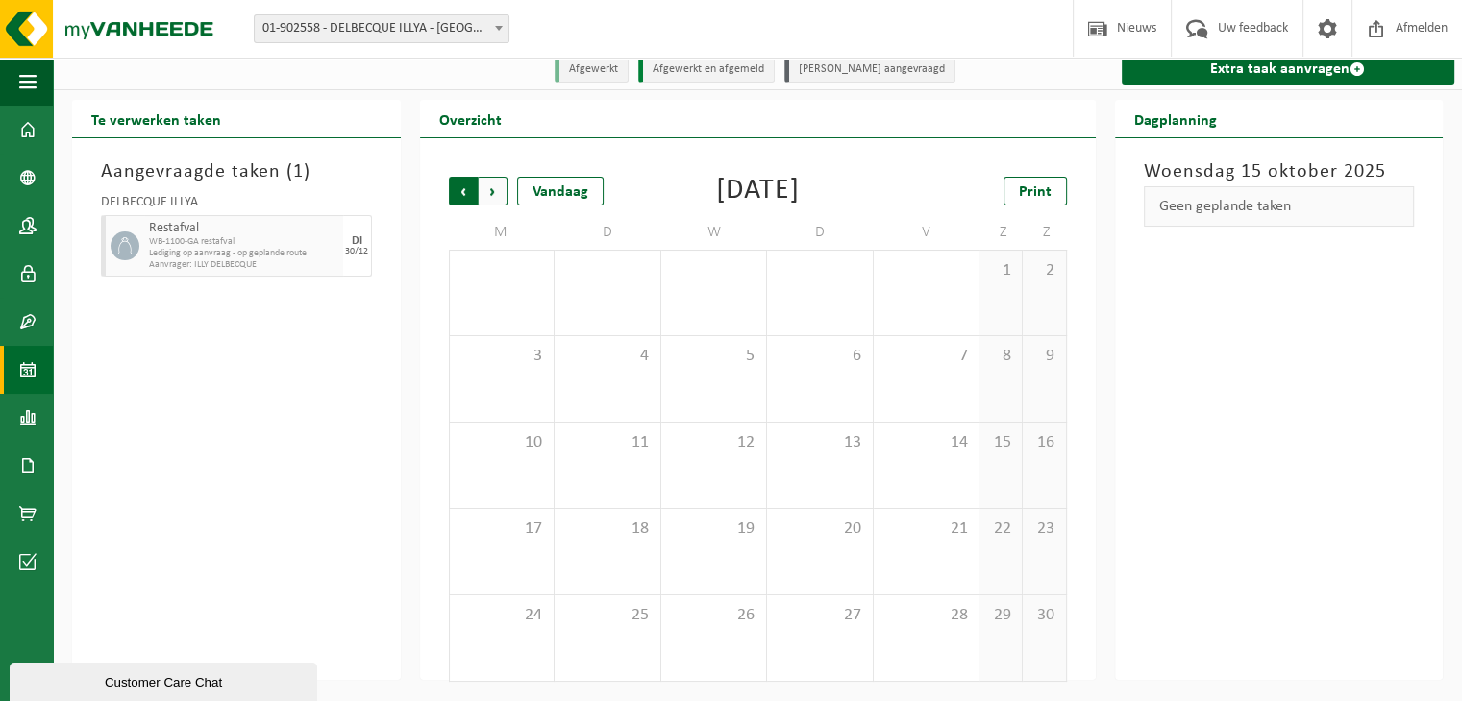
click at [493, 194] on span "Volgende" at bounding box center [493, 191] width 29 height 29
click at [1416, 27] on span "Afmelden" at bounding box center [1420, 28] width 61 height 57
